Goal: Transaction & Acquisition: Purchase product/service

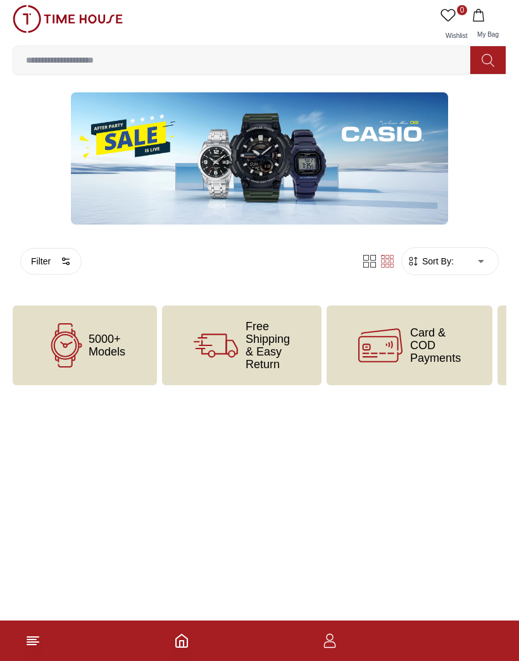
click at [138, 159] on img at bounding box center [259, 158] width 377 height 132
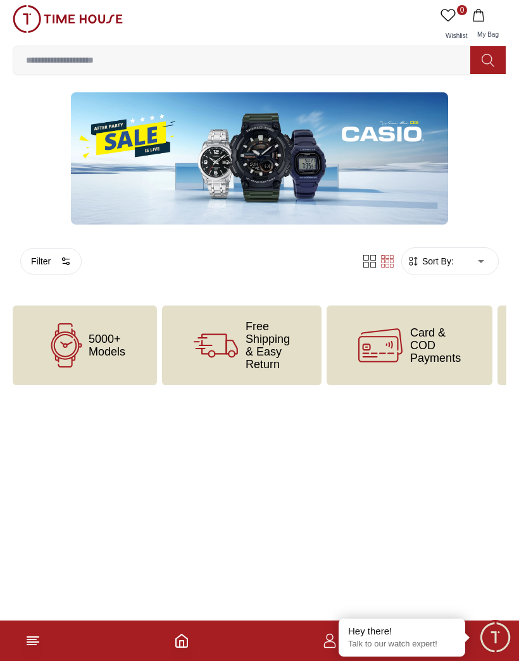
click at [144, 174] on img at bounding box center [259, 158] width 377 height 132
click at [129, 143] on img at bounding box center [259, 158] width 377 height 132
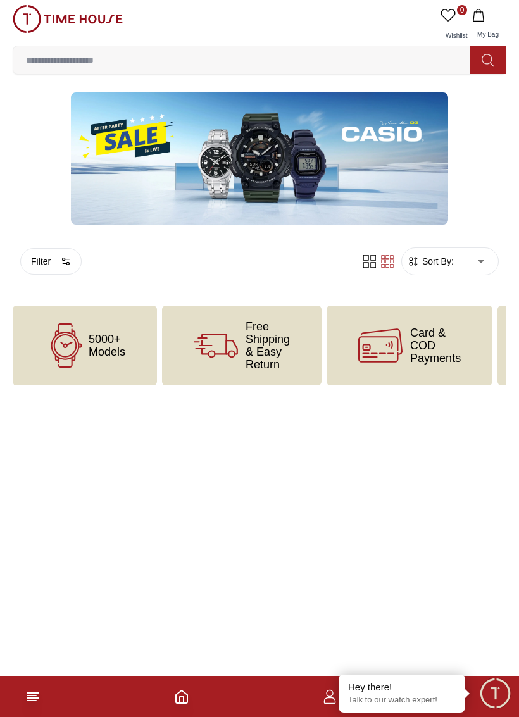
click at [57, 54] on input at bounding box center [246, 59] width 467 height 25
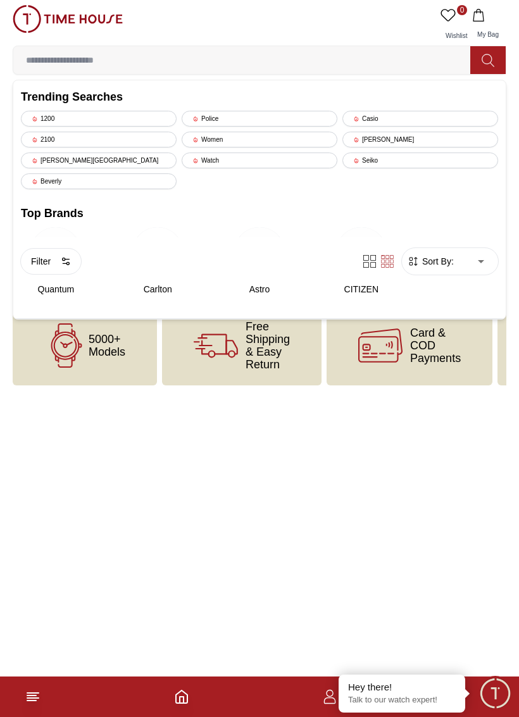
click at [220, 163] on div "Watch" at bounding box center [260, 161] width 156 height 16
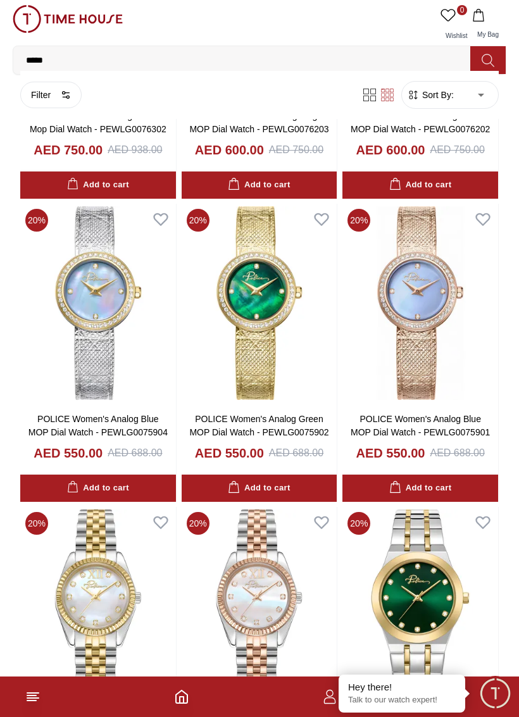
scroll to position [1202, 0]
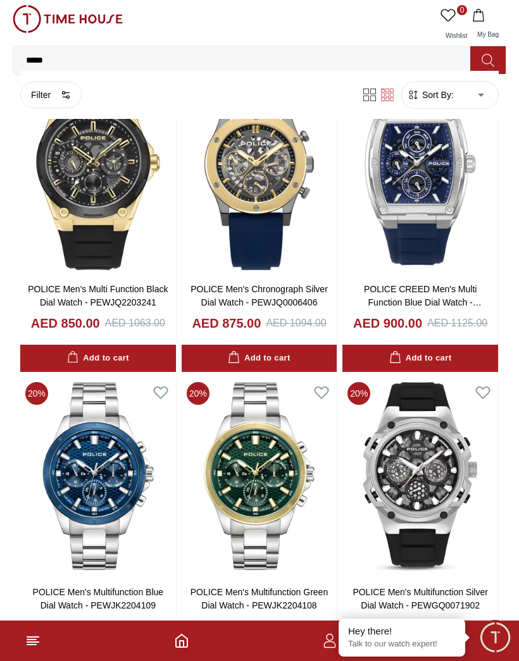
scroll to position [2558, 0]
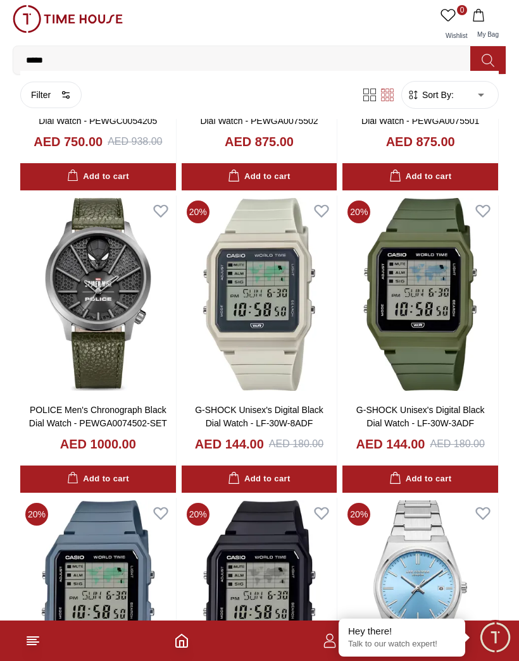
scroll to position [4258, 0]
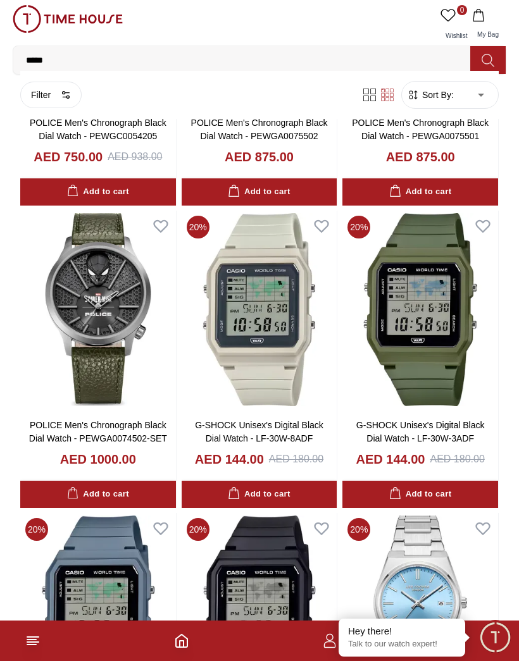
click at [47, 97] on button "Filter" at bounding box center [50, 95] width 61 height 27
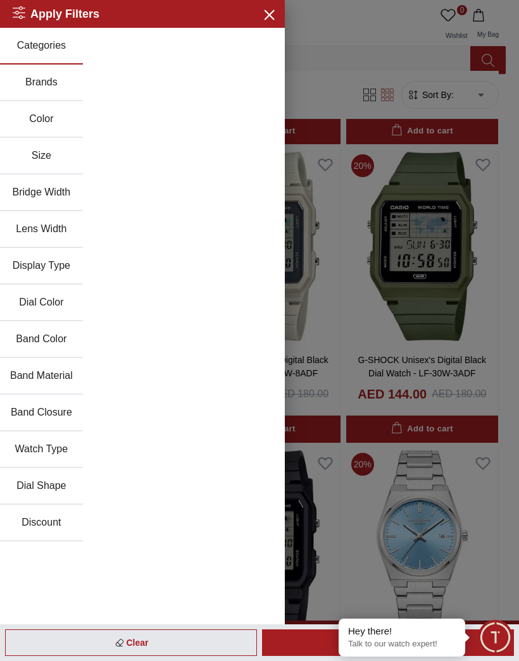
click at [39, 87] on button "Brands" at bounding box center [41, 83] width 83 height 37
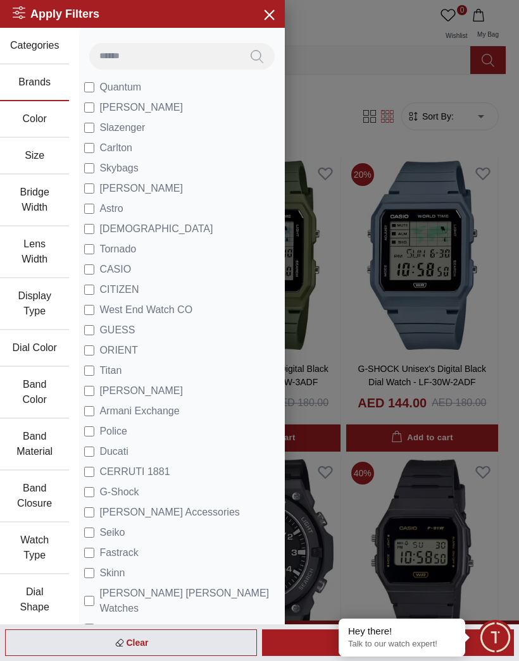
click at [459, 303] on div at bounding box center [259, 330] width 519 height 661
click at [285, 15] on div at bounding box center [259, 330] width 519 height 661
click at [270, 12] on icon "button" at bounding box center [269, 14] width 16 height 16
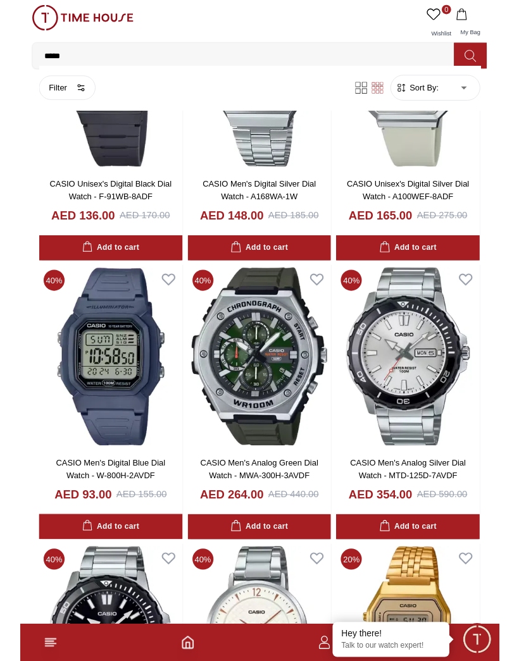
scroll to position [765, 0]
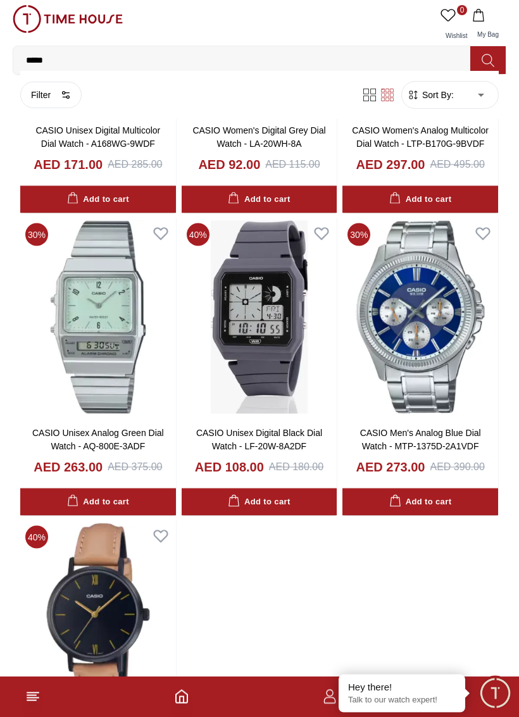
scroll to position [3575, 0]
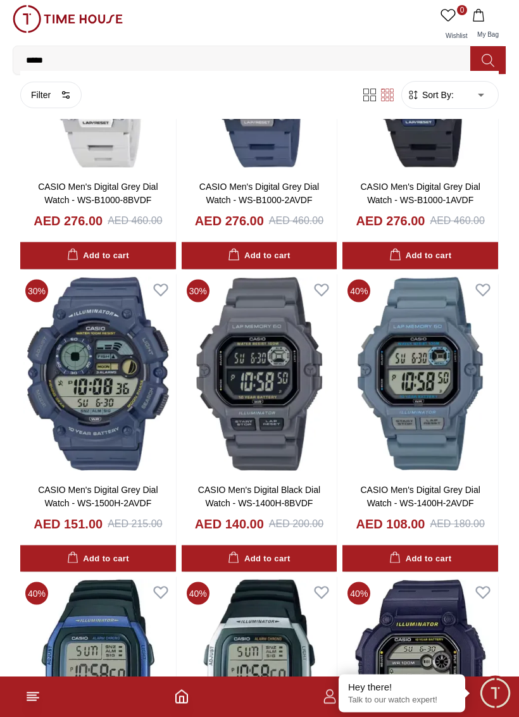
scroll to position [4729, 0]
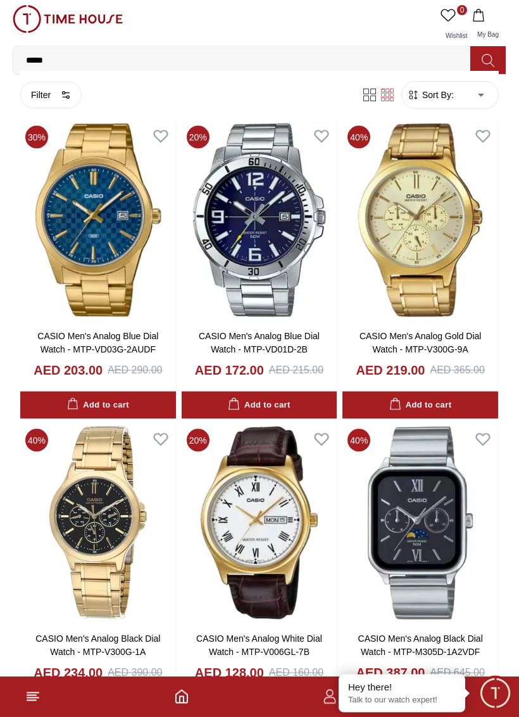
scroll to position [7457, 0]
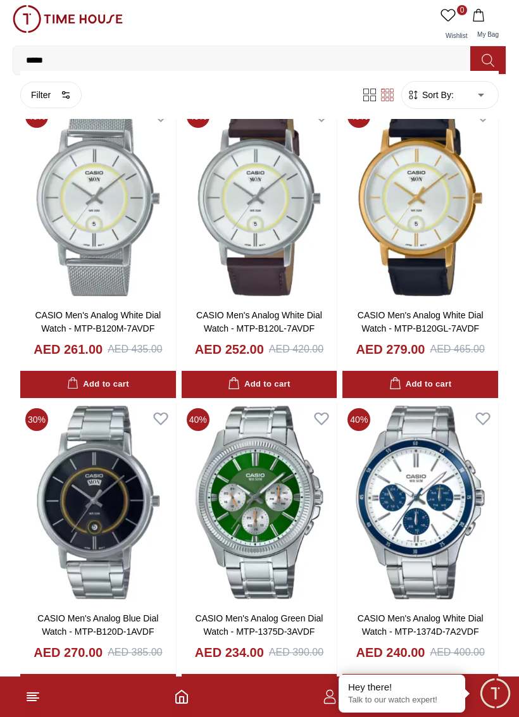
scroll to position [9163, 0]
